Goal: Register for event/course

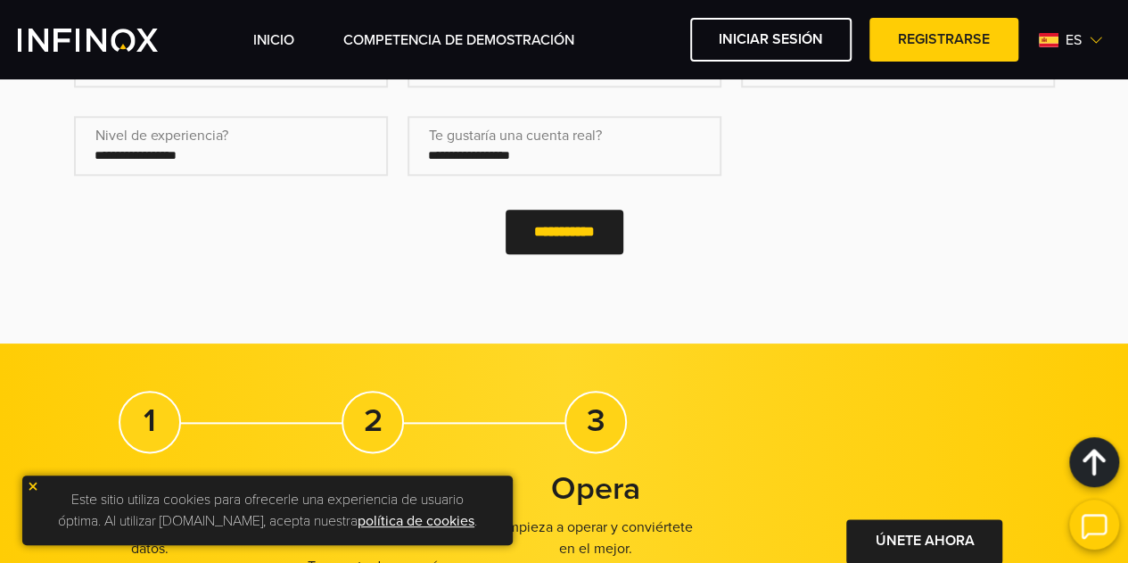
scroll to position [856, 0]
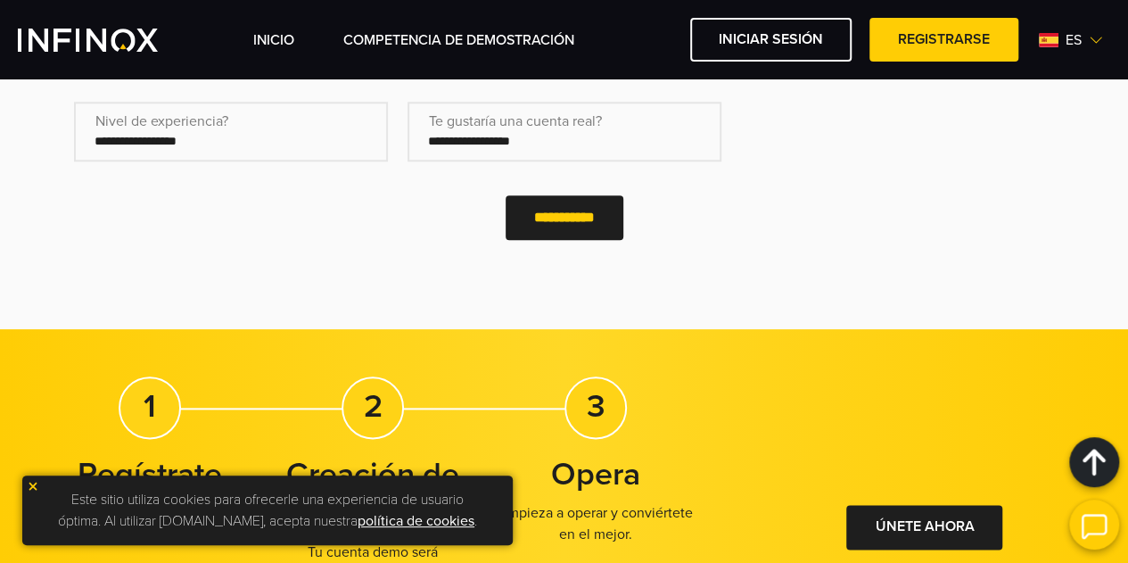
click at [769, 226] on div "**********" at bounding box center [564, 220] width 981 height 79
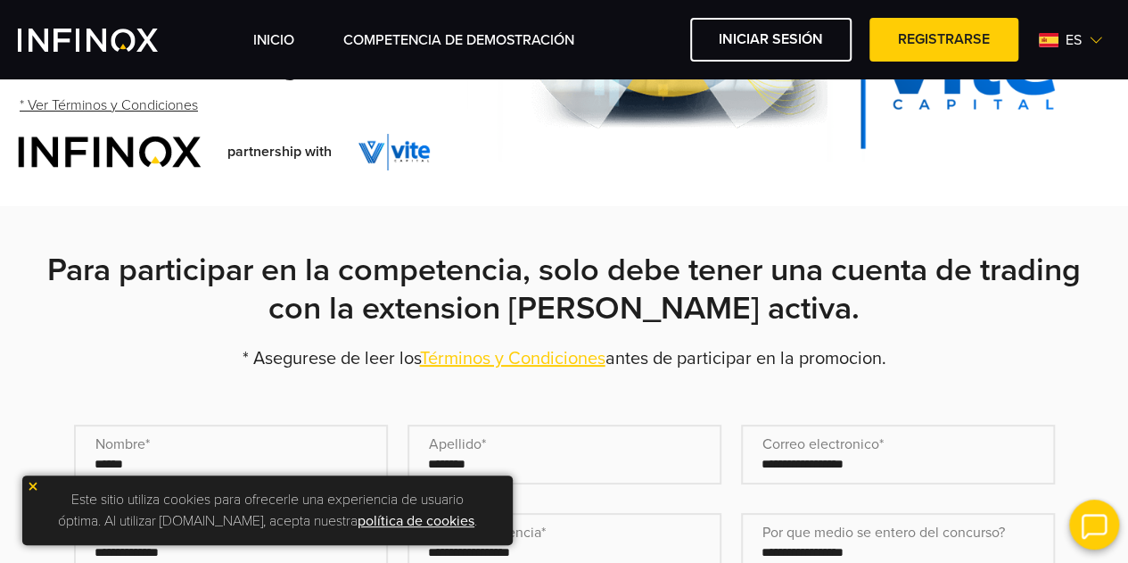
scroll to position [392, 0]
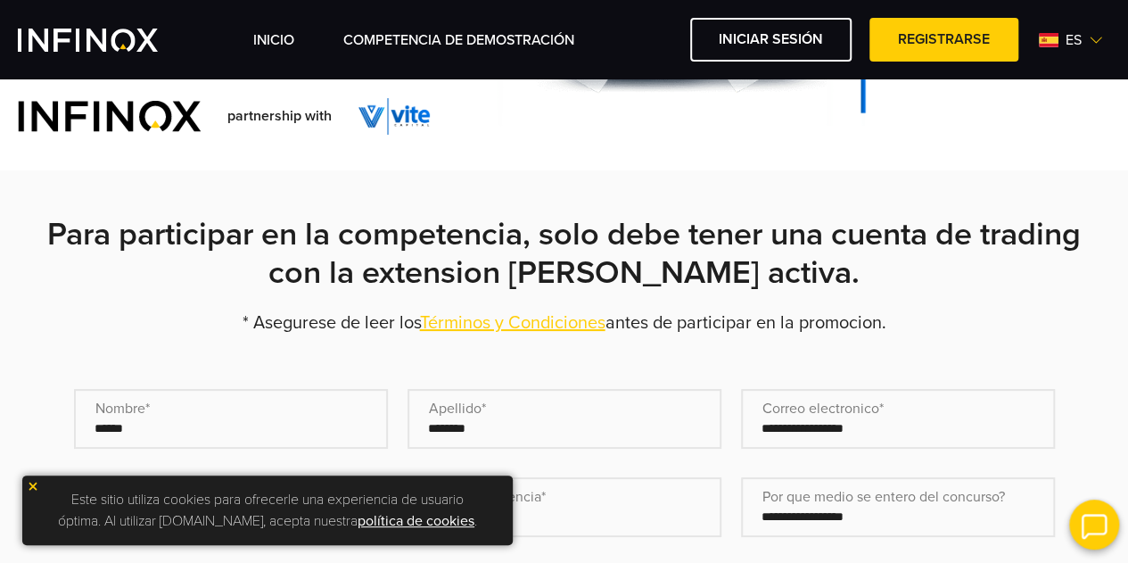
click at [561, 316] on link "Términos y Condiciones" at bounding box center [512, 322] width 185 height 21
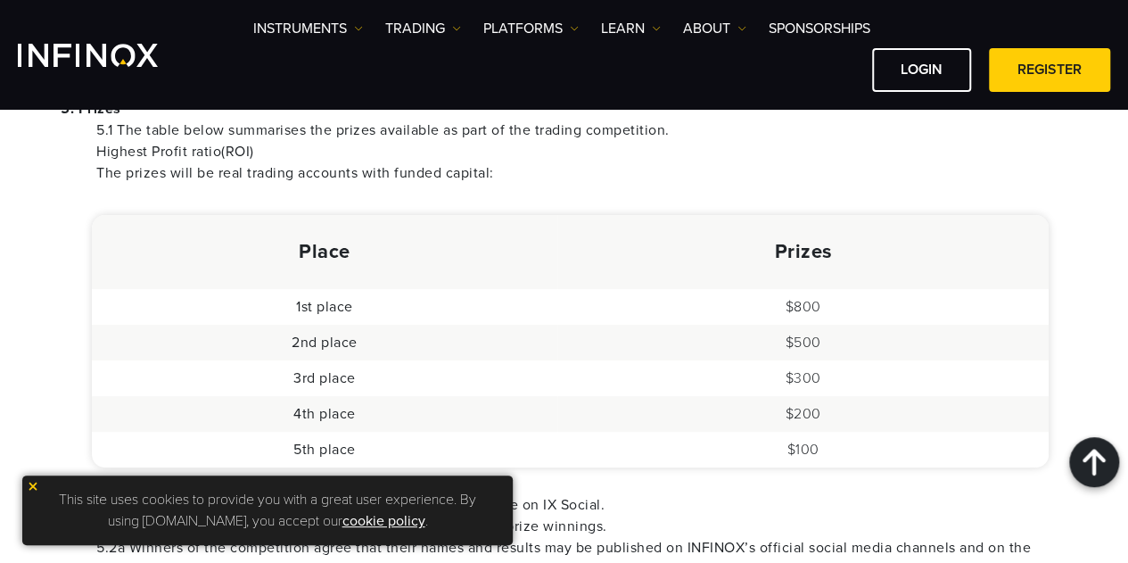
scroll to position [1213, 0]
drag, startPoint x: 155, startPoint y: 322, endPoint x: 774, endPoint y: 370, distance: 620.7
click at [774, 370] on tbody "1st place $800 2nd place $500 3rd place $300 4th place $200 5th place $100" at bounding box center [570, 376] width 957 height 178
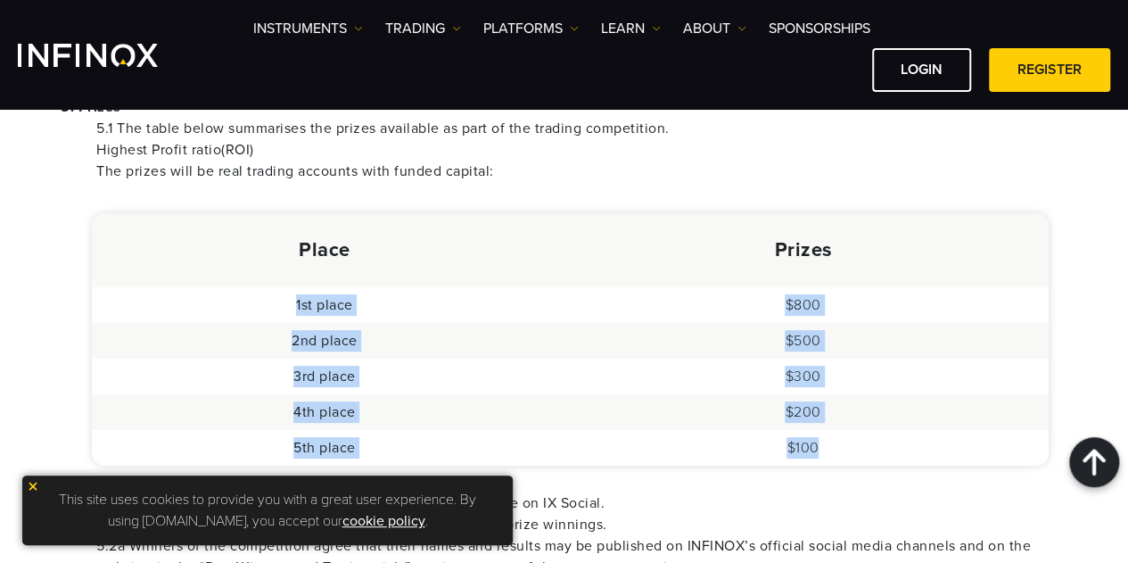
drag, startPoint x: 870, startPoint y: 447, endPoint x: 224, endPoint y: 306, distance: 661.7
click at [224, 306] on tbody "1st place $800 2nd place $500 3rd place $300 4th place $200 5th place $100" at bounding box center [570, 376] width 957 height 178
copy tbody "1st place $800 2nd place $500 3rd place $300 4th place $200 5th place $100"
